Goal: Complete application form

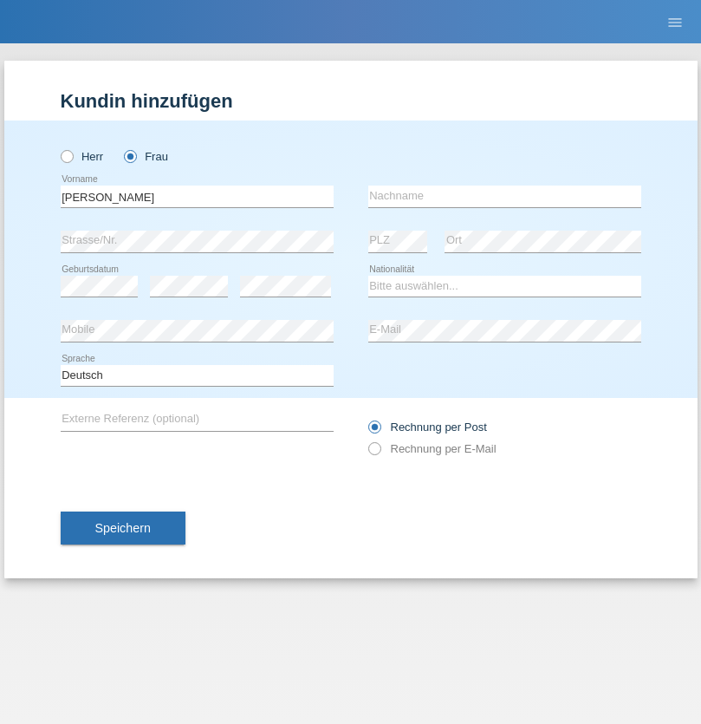
type input "[PERSON_NAME]"
click at [504, 196] on input "text" at bounding box center [504, 196] width 273 height 22
type input "[PERSON_NAME]"
select select "MK"
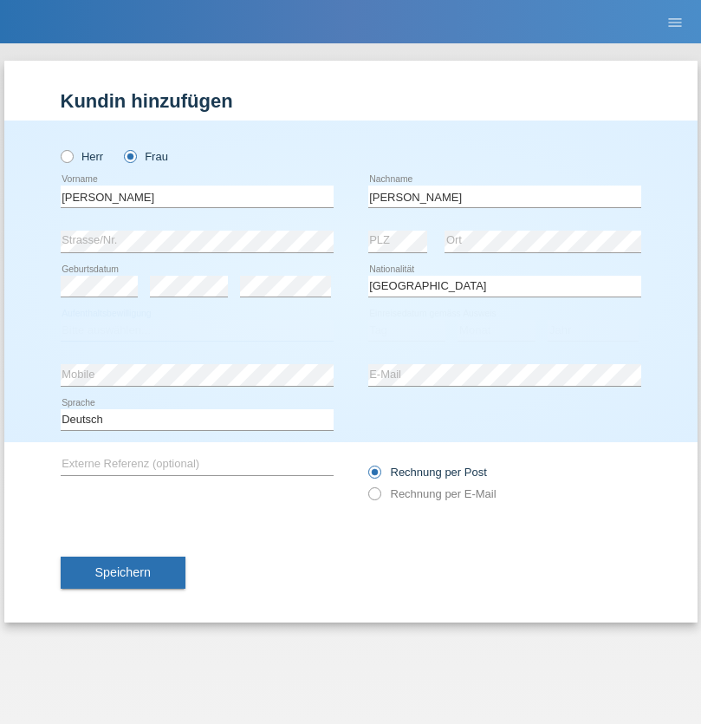
select select "C"
select select "28"
select select "01"
select select "1998"
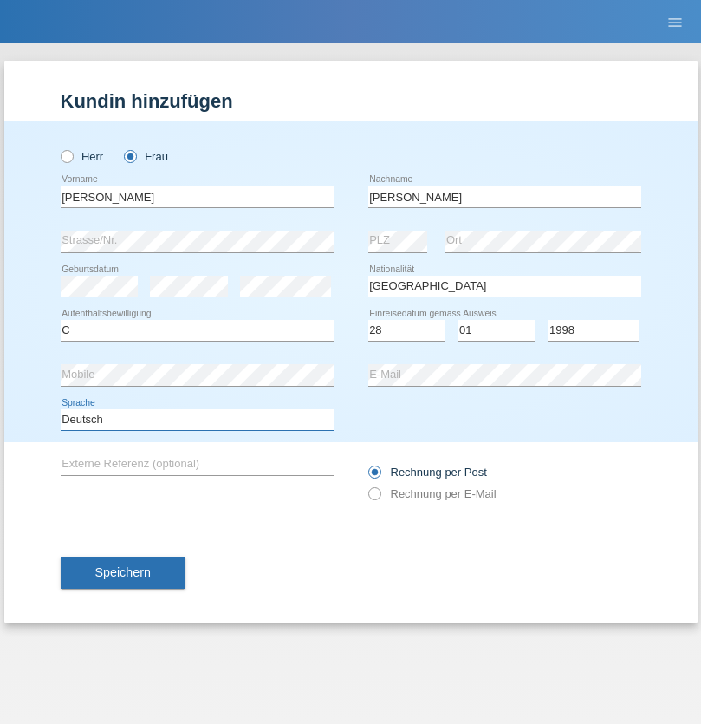
select select "en"
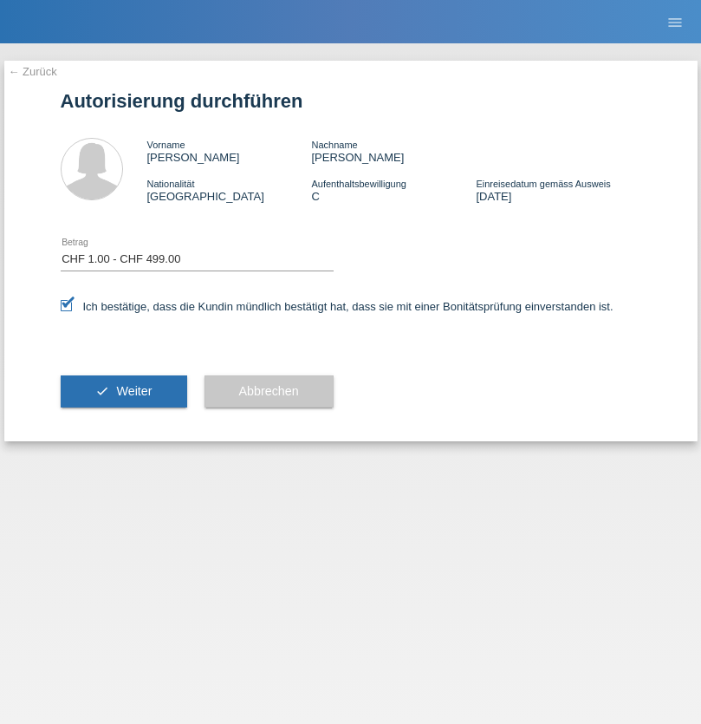
select select "1"
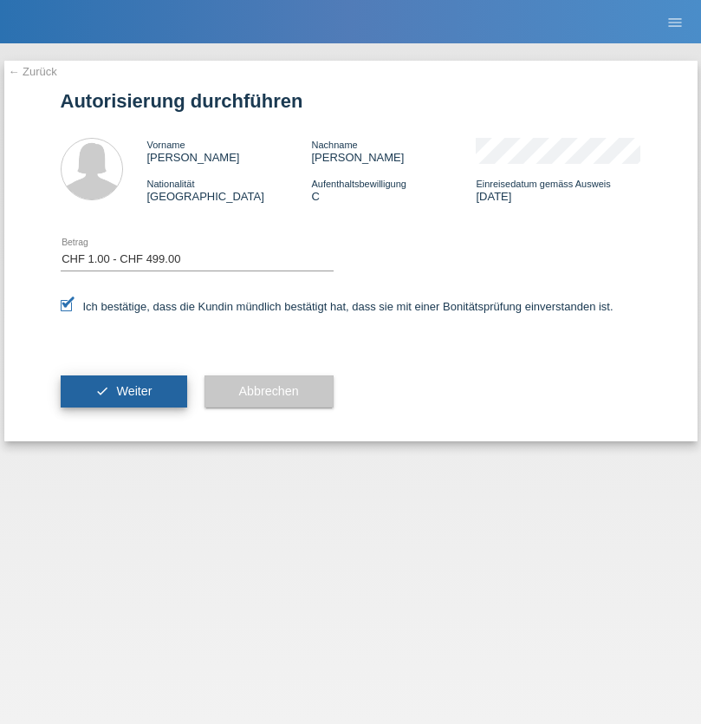
click at [123, 391] on span "Weiter" at bounding box center [134, 391] width 36 height 14
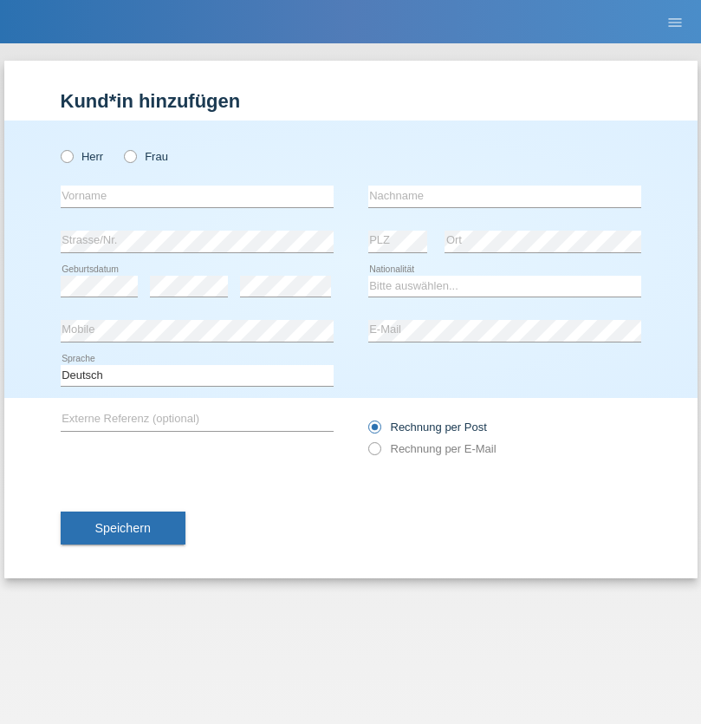
radio input "true"
click at [197, 196] on input "text" at bounding box center [197, 196] width 273 height 22
type input "Jannick"
click at [504, 196] on input "text" at bounding box center [504, 196] width 273 height 22
type input "Heis"
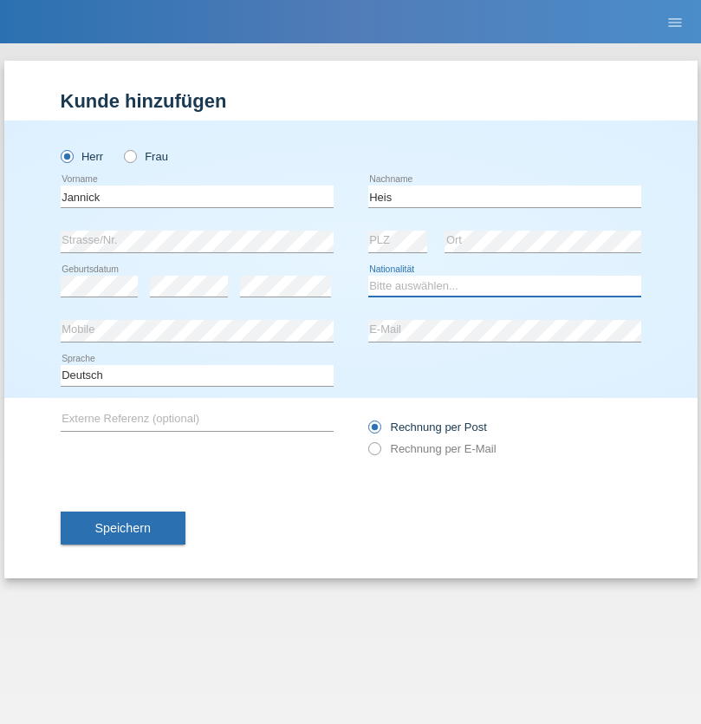
select select "CH"
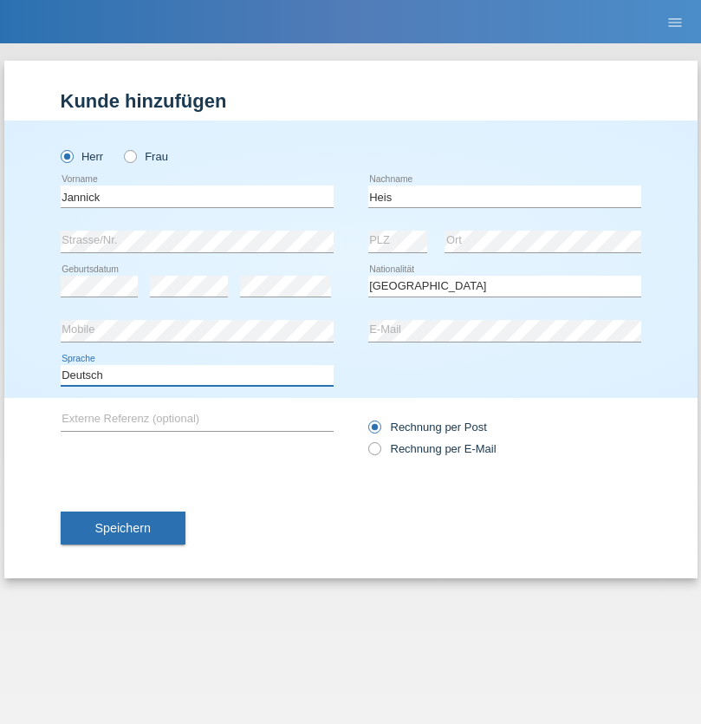
select select "en"
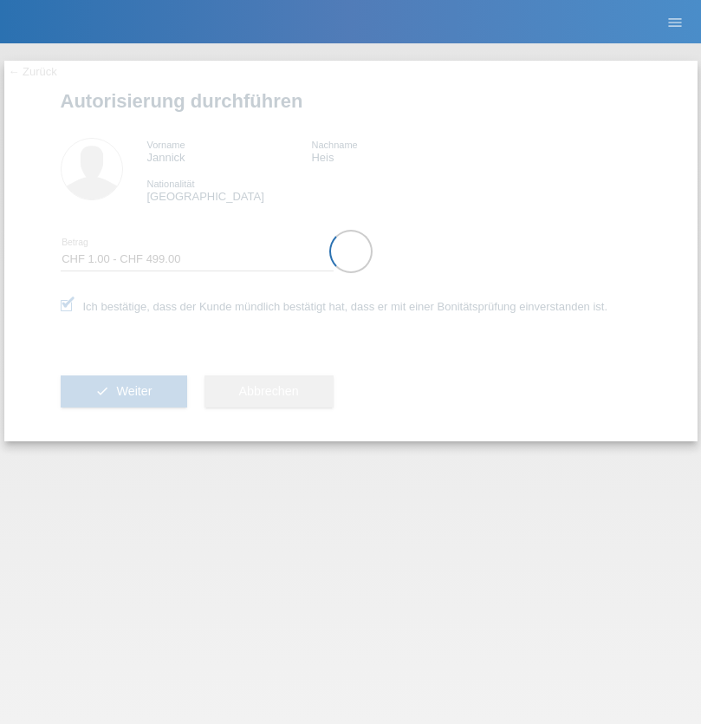
select select "1"
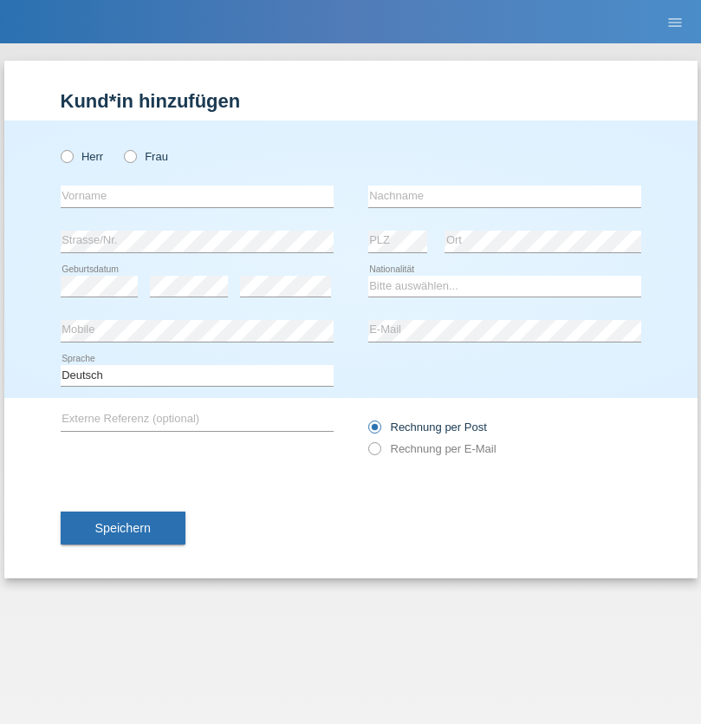
radio input "true"
click at [197, 196] on input "text" at bounding box center [197, 196] width 273 height 22
type input "[PERSON_NAME]"
click at [504, 196] on input "text" at bounding box center [504, 196] width 273 height 22
type input "Nemani"
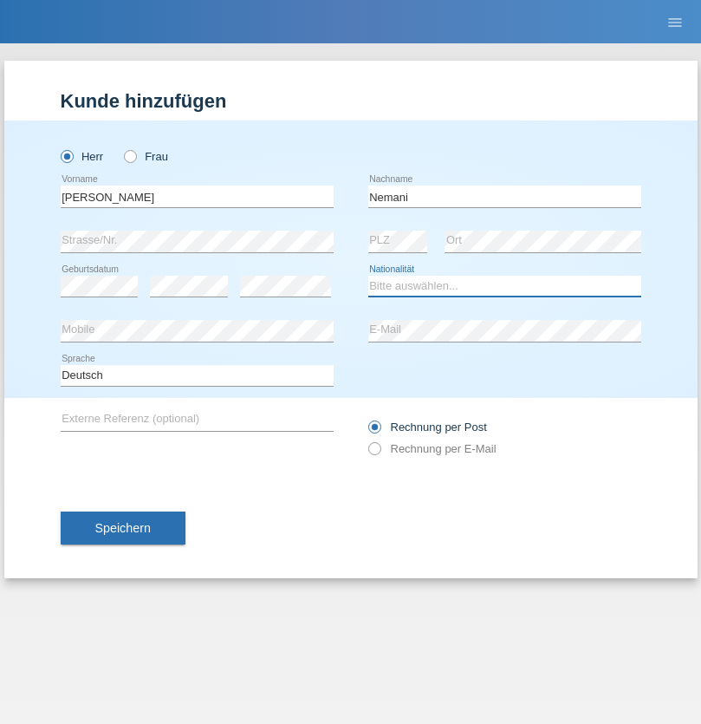
select select "AF"
select select "C"
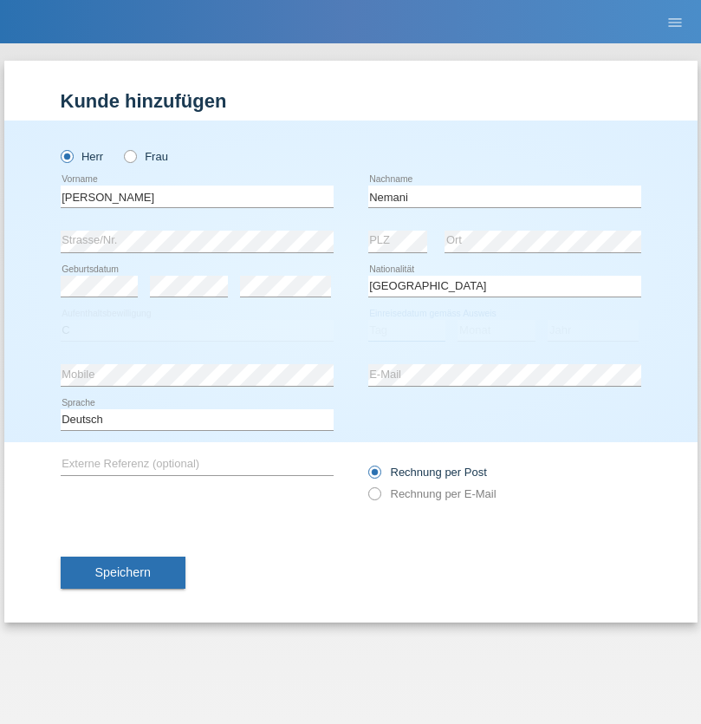
select select "02"
select select "01"
select select "2021"
